Goal: Navigation & Orientation: Find specific page/section

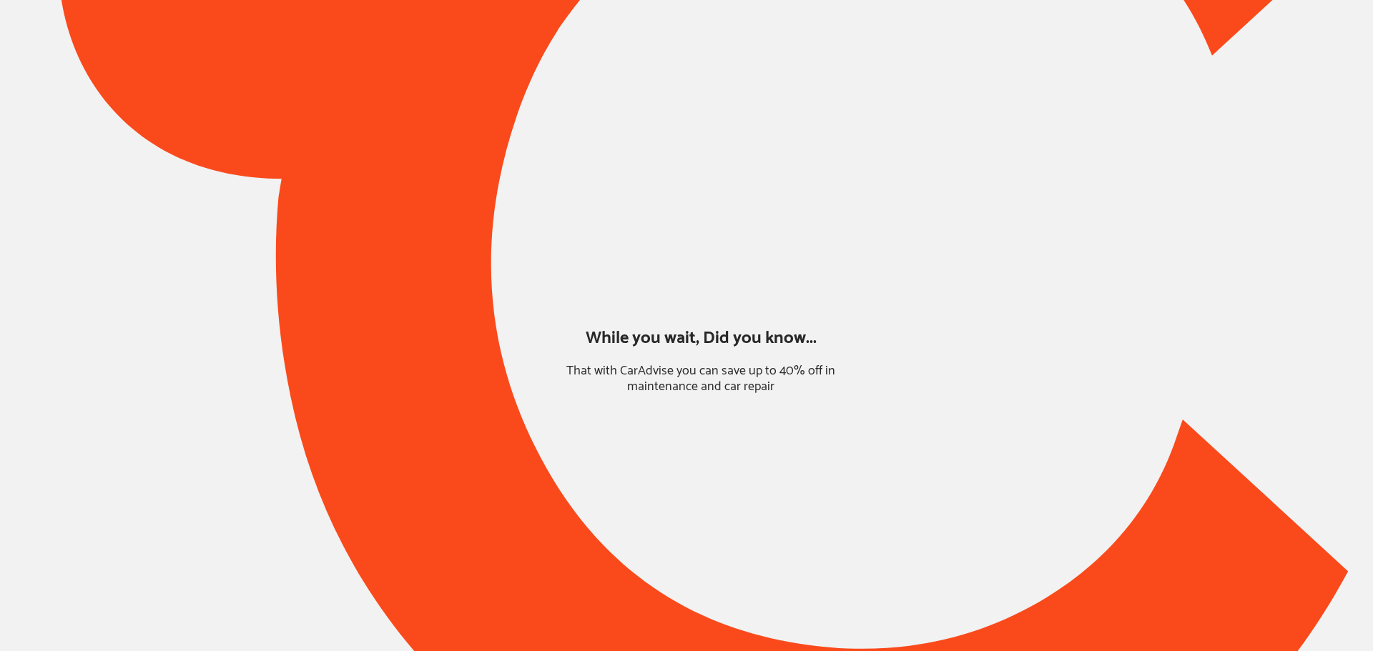
type input "*****"
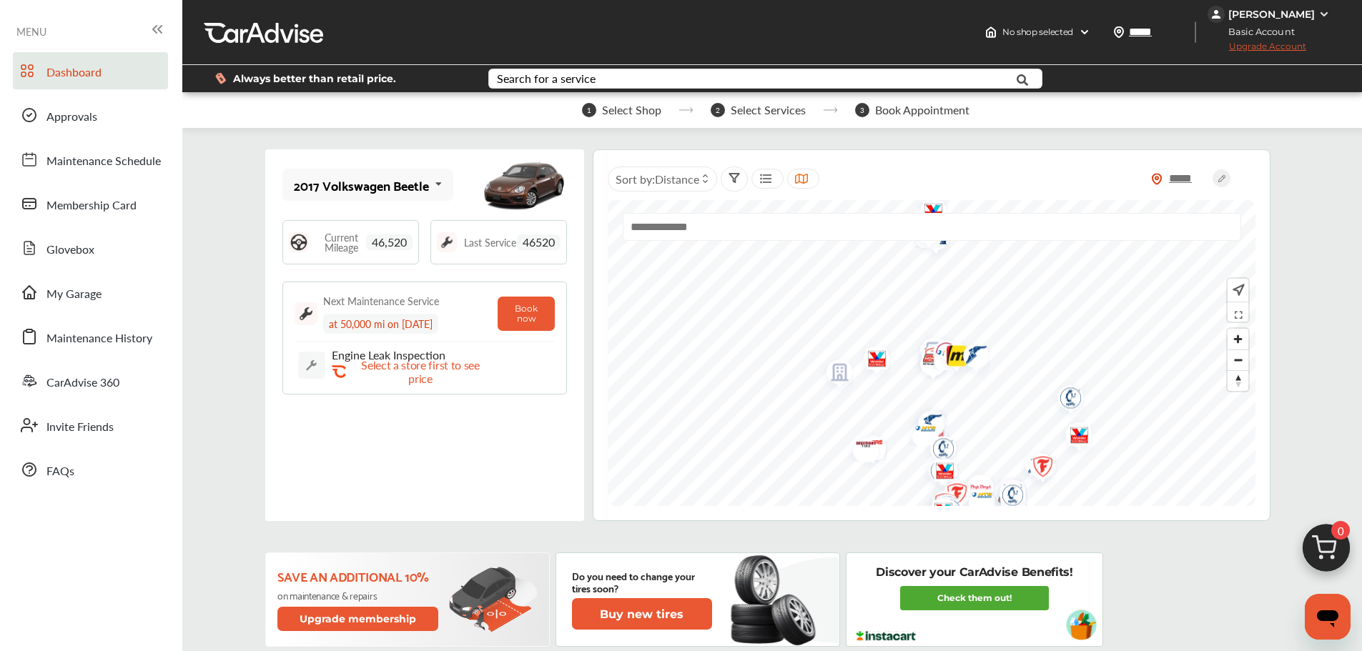
click at [113, 297] on link "My Garage" at bounding box center [90, 292] width 155 height 37
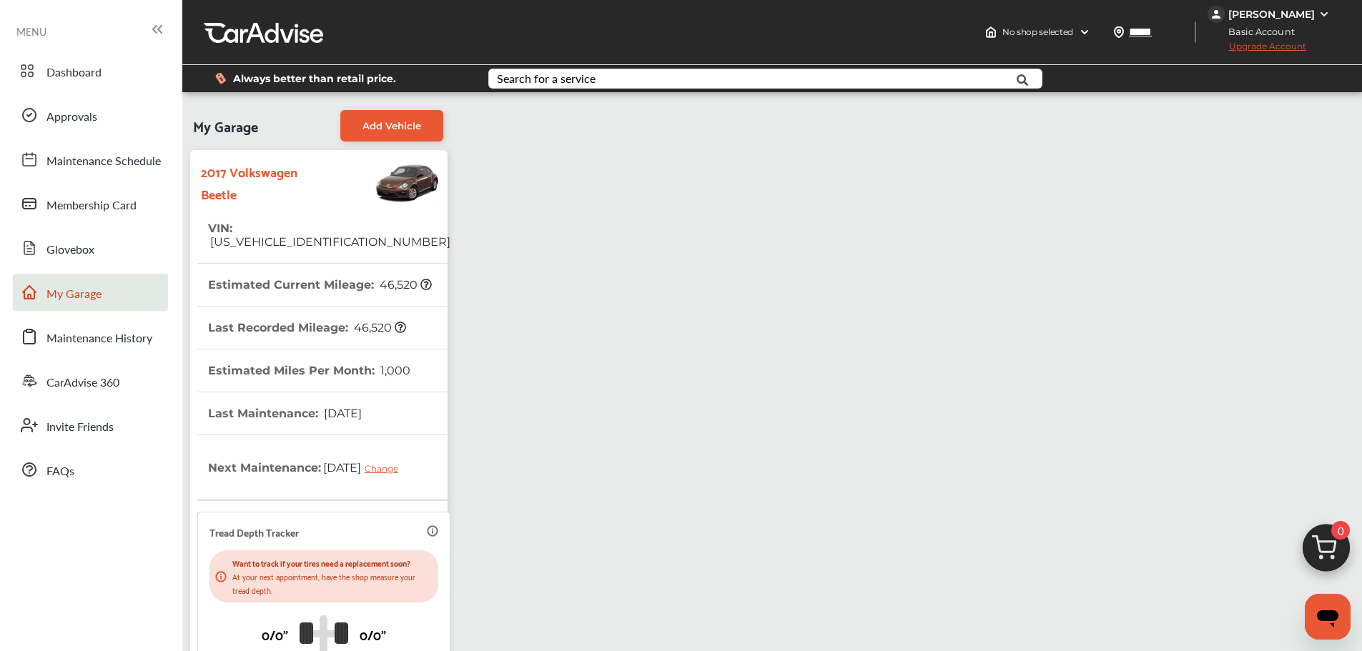
click at [118, 129] on link "Approvals" at bounding box center [90, 115] width 155 height 37
